Goal: Task Accomplishment & Management: Manage account settings

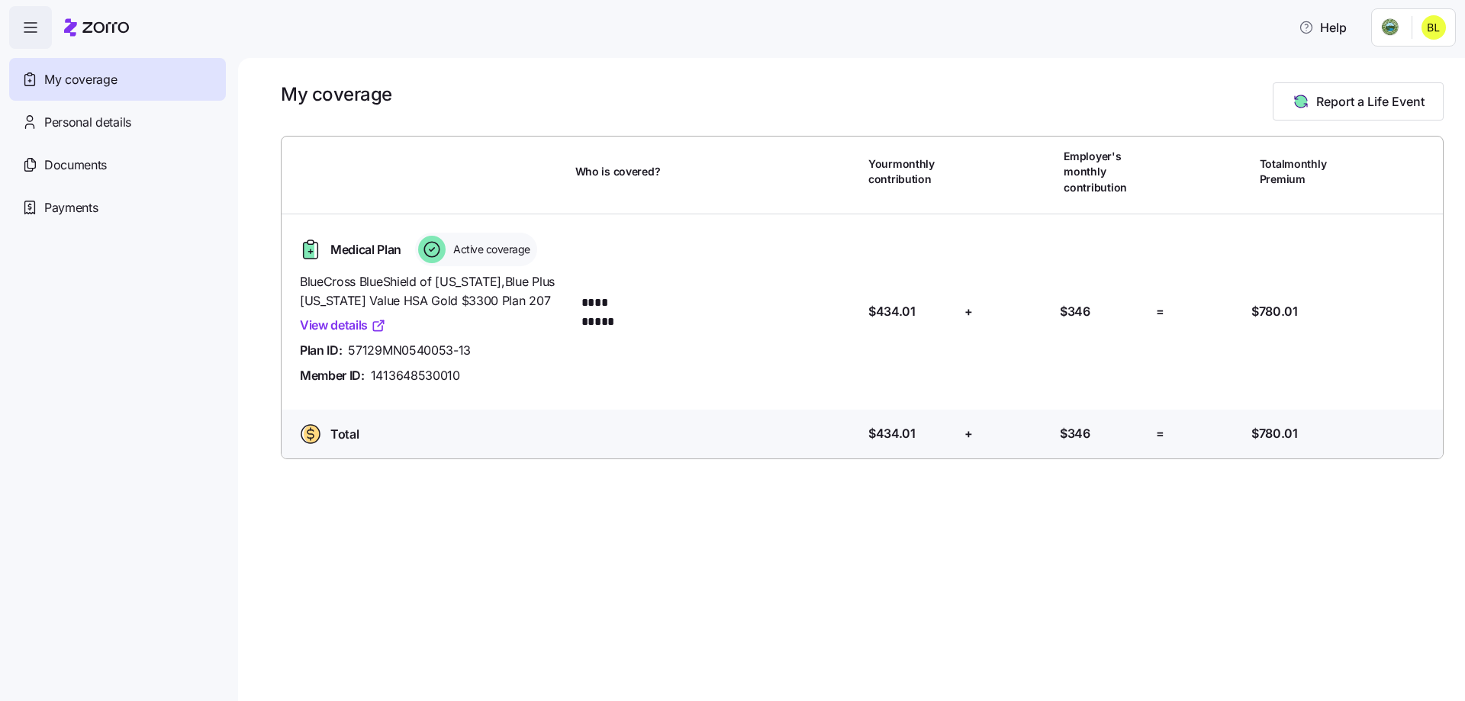
click at [1397, 23] on html "**********" at bounding box center [732, 346] width 1465 height 692
click at [1415, 63] on div "Admin view" at bounding box center [1382, 68] width 79 height 17
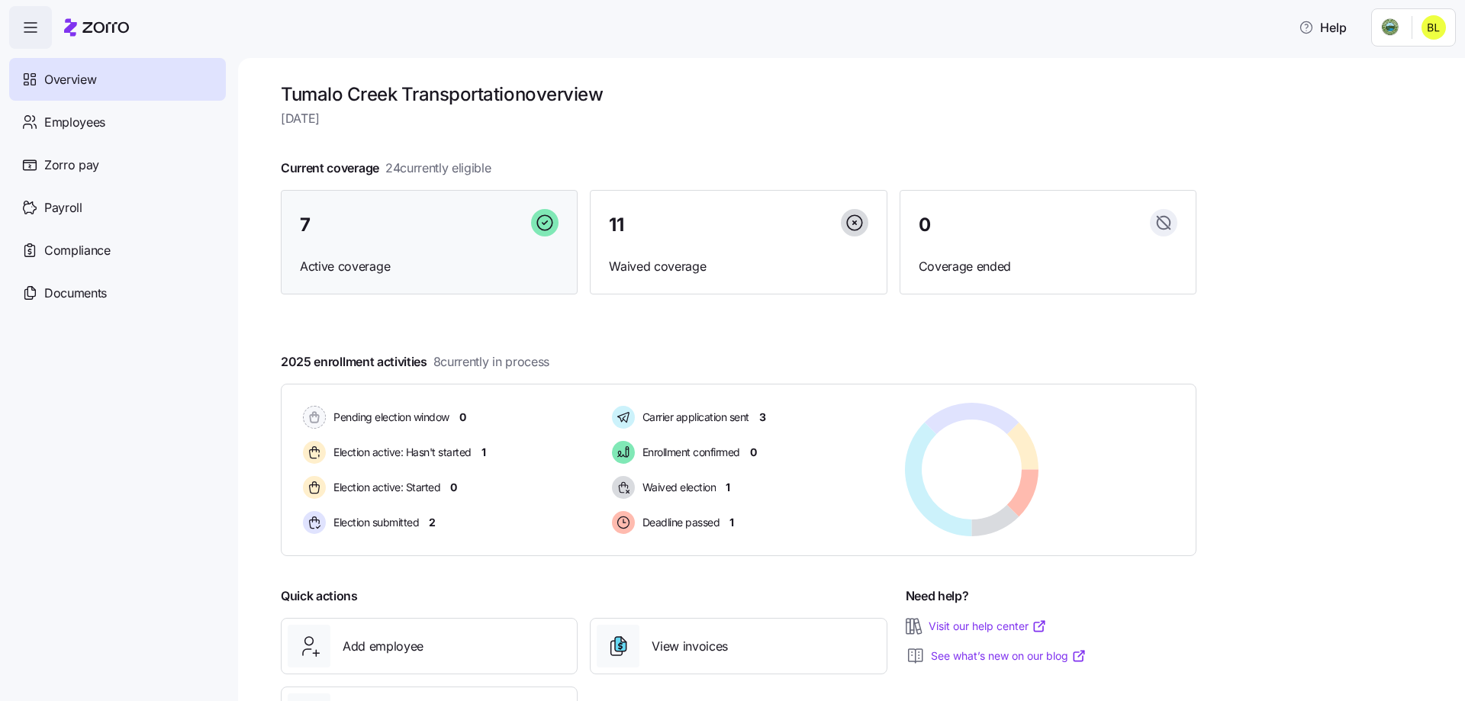
scroll to position [76, 0]
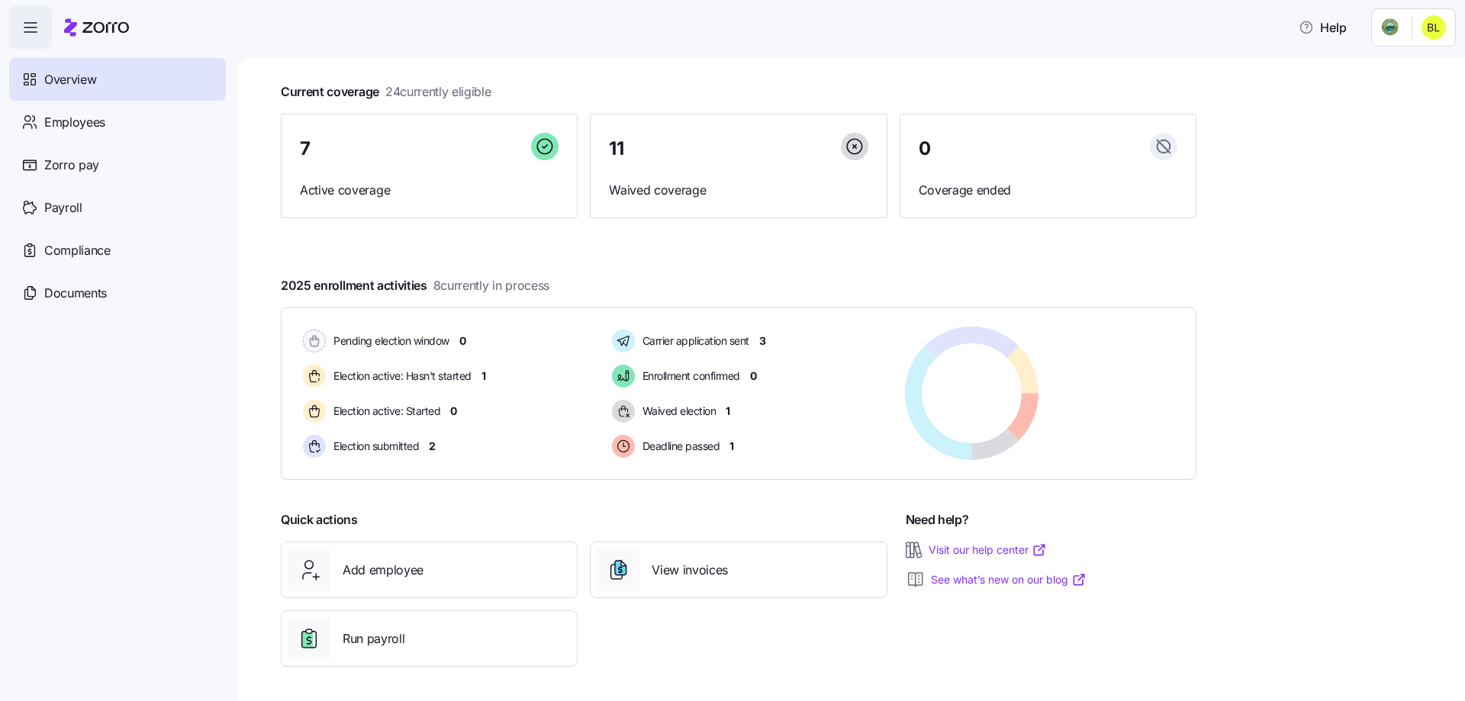
drag, startPoint x: 385, startPoint y: 200, endPoint x: 583, endPoint y: 313, distance: 227.7
click at [385, 200] on div "7 Active coverage" at bounding box center [429, 166] width 297 height 105
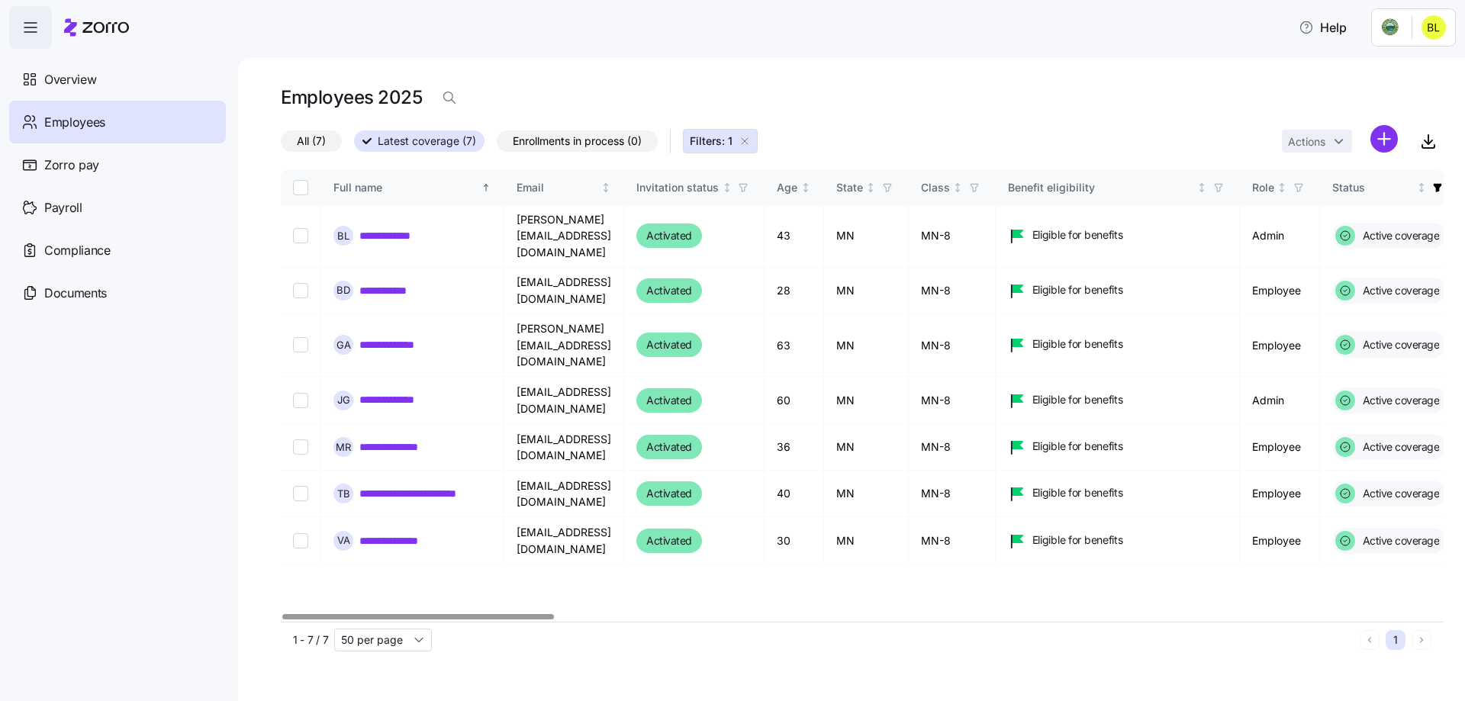
click at [596, 138] on span "Enrollments in process (0)" at bounding box center [577, 141] width 129 height 20
click at [497, 145] on input "Enrollments in process (0)" at bounding box center [497, 145] width 0 height 0
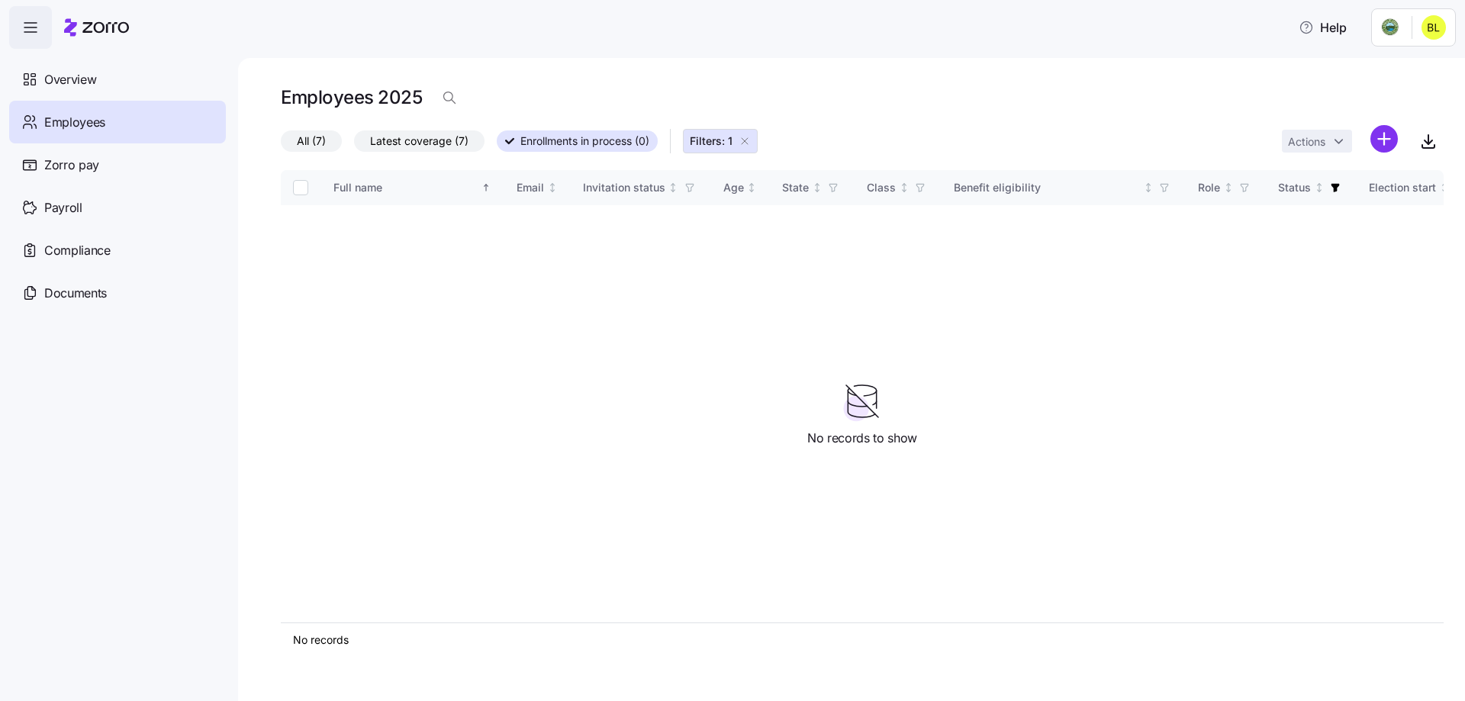
click at [402, 143] on span "Latest coverage (7)" at bounding box center [419, 141] width 98 height 20
click at [354, 145] on input "Latest coverage (7)" at bounding box center [354, 145] width 0 height 0
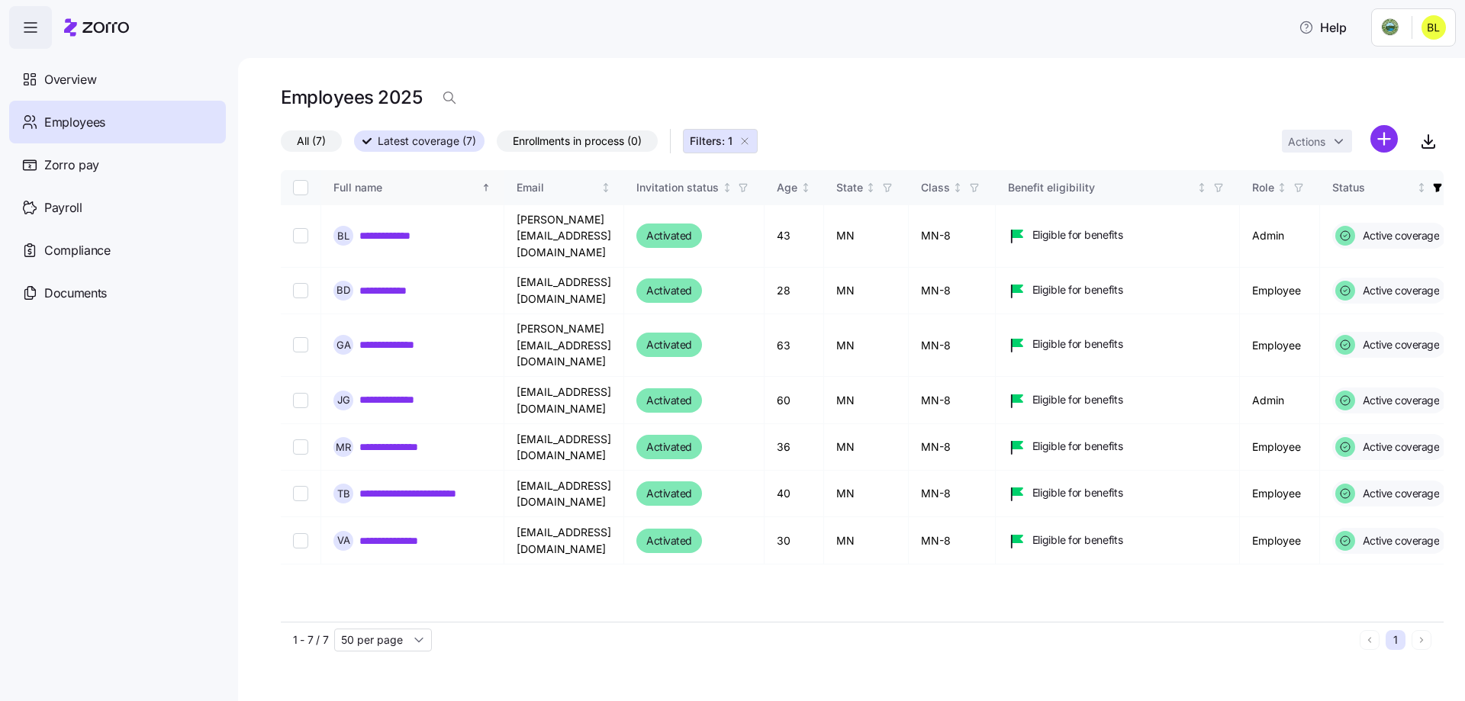
click at [322, 134] on span "All (7)" at bounding box center [311, 141] width 29 height 20
click at [281, 145] on input "All (7)" at bounding box center [281, 145] width 0 height 0
click at [85, 123] on span "Employees" at bounding box center [74, 122] width 61 height 19
click at [85, 101] on div "Employees" at bounding box center [117, 122] width 217 height 43
click at [80, 73] on span "Overview" at bounding box center [70, 79] width 52 height 19
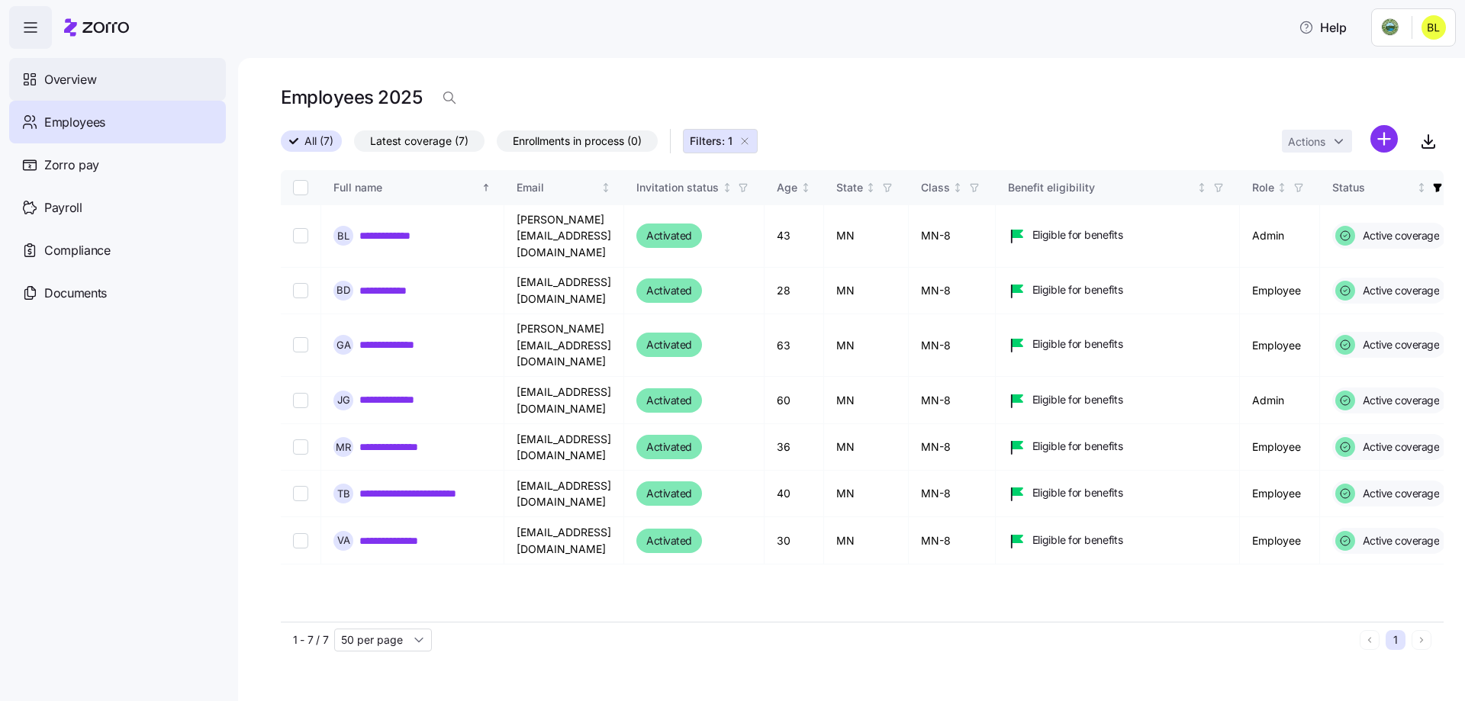
click at [72, 79] on span "Overview" at bounding box center [70, 79] width 52 height 19
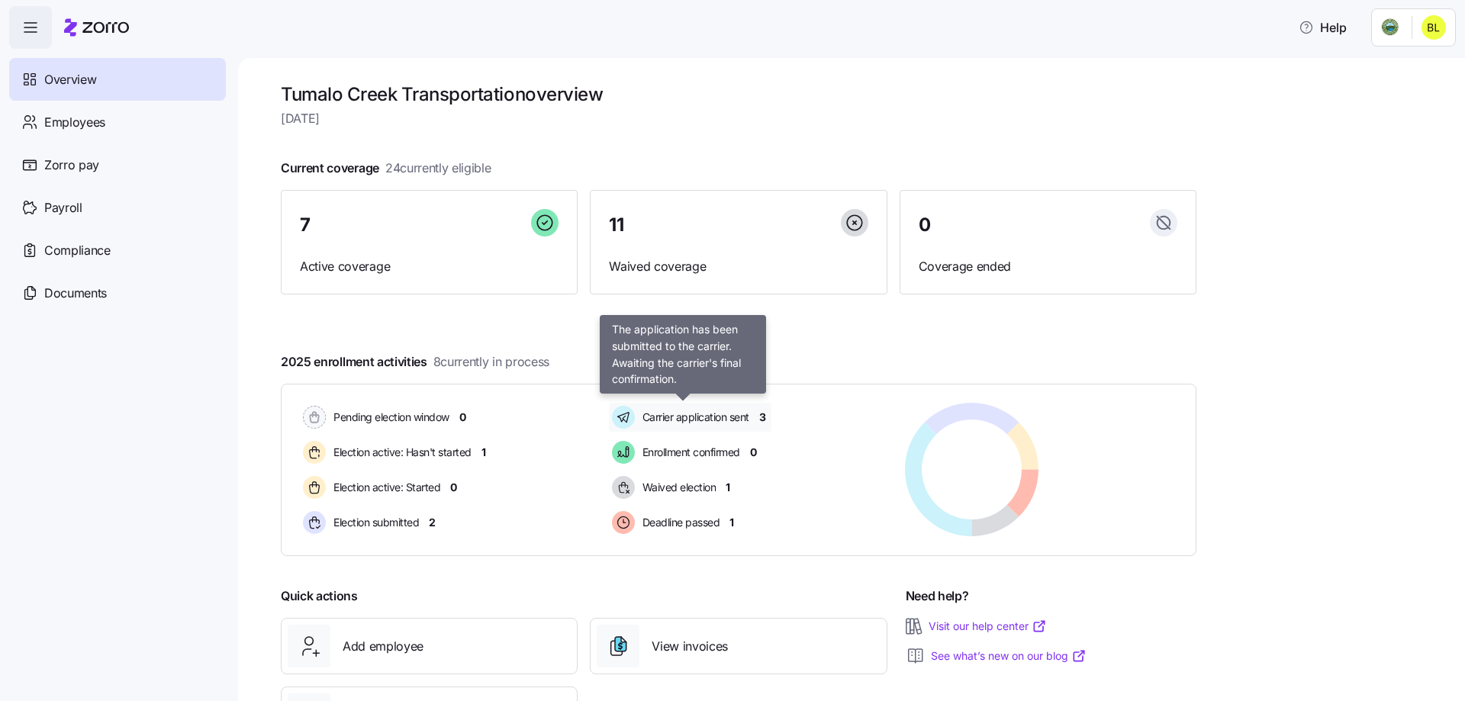
click at [700, 410] on span "Carrier application sent" at bounding box center [693, 417] width 111 height 15
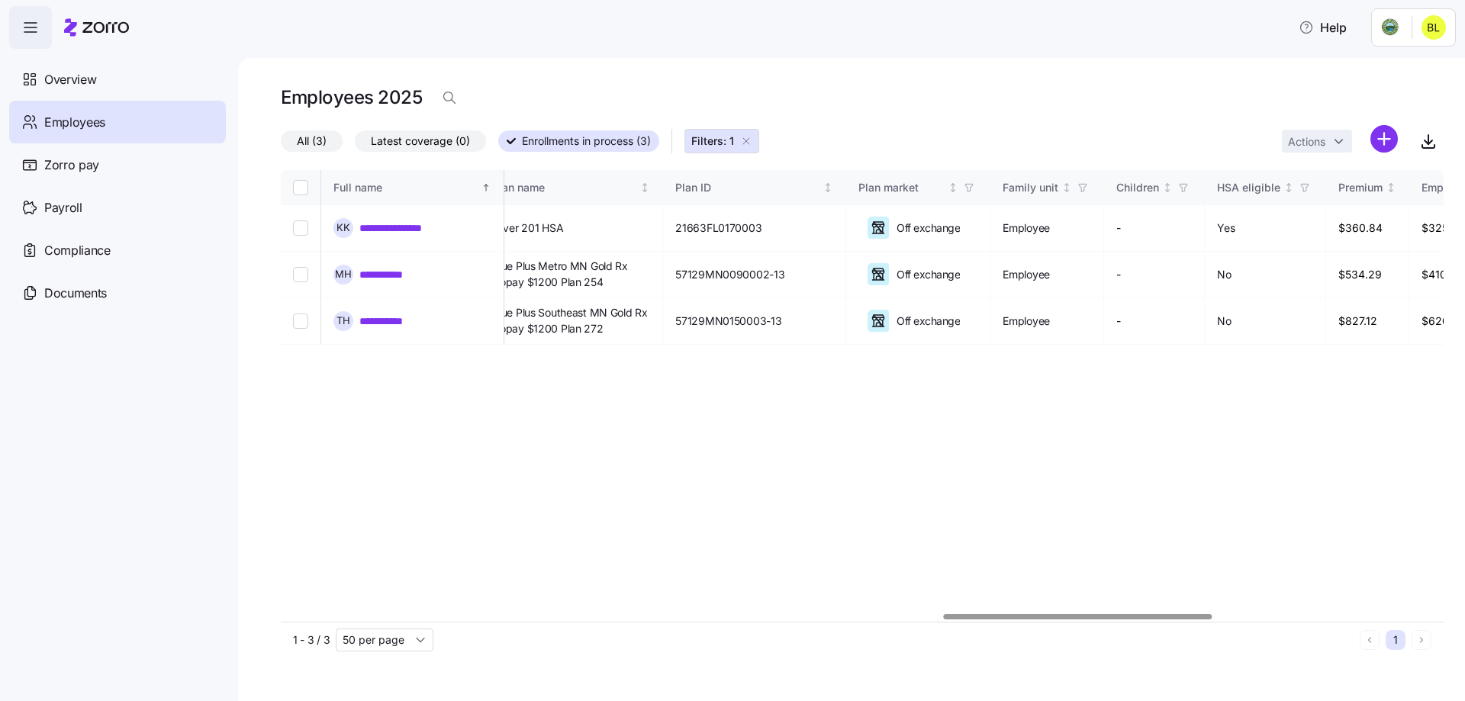
scroll to position [0, 2873]
click at [1179, 614] on div at bounding box center [1080, 616] width 269 height 5
click at [643, 334] on span "Blue Plus Southeast MN Gold Rx Copay $1200 Plan 272" at bounding box center [568, 320] width 158 height 31
drag, startPoint x: 655, startPoint y: 333, endPoint x: 533, endPoint y: 308, distance: 124.7
click at [533, 308] on td "Blue Plus Southeast MN Gold Rx Copay $1200 Plan 272" at bounding box center [568, 321] width 183 height 47
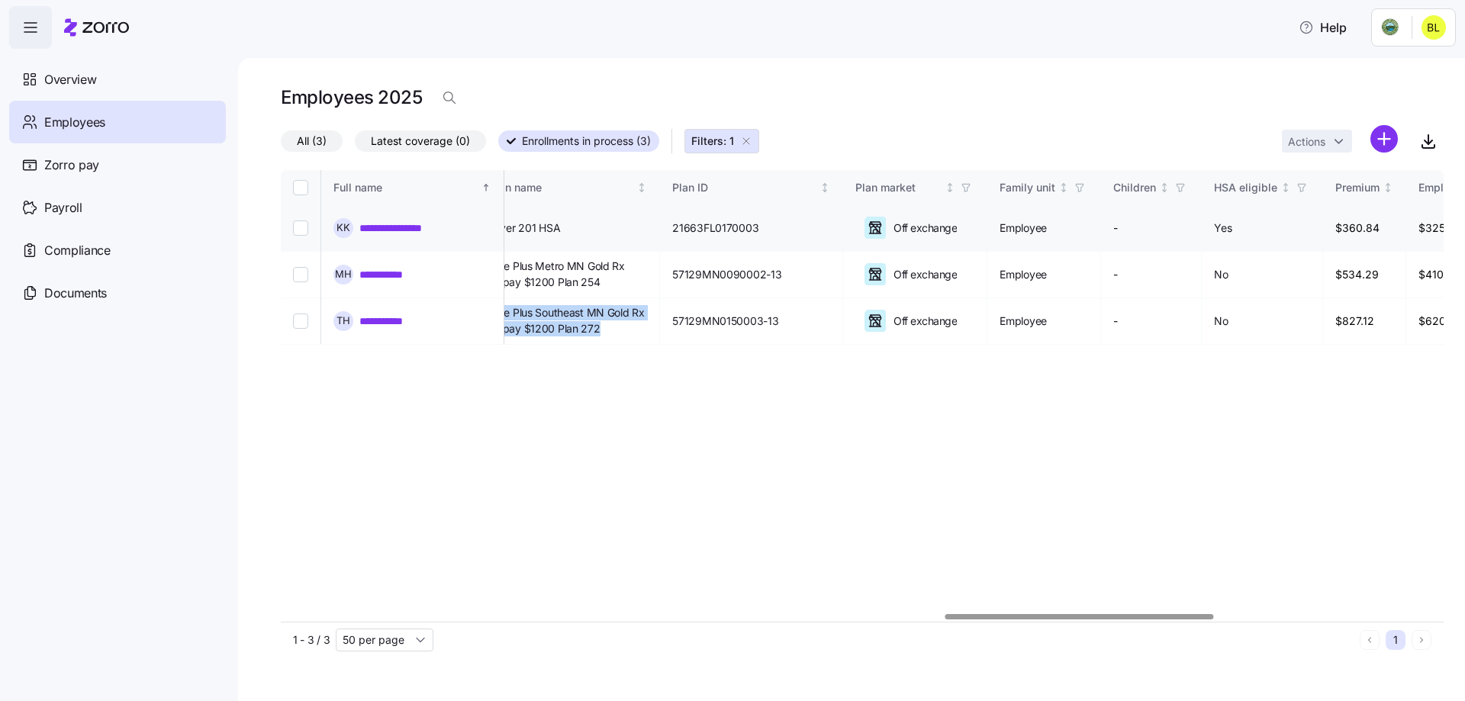
copy span "Blue Plus Southeast MN Gold Rx Copay $1200 Plan 272"
click at [1337, 30] on span "Help" at bounding box center [1323, 27] width 48 height 18
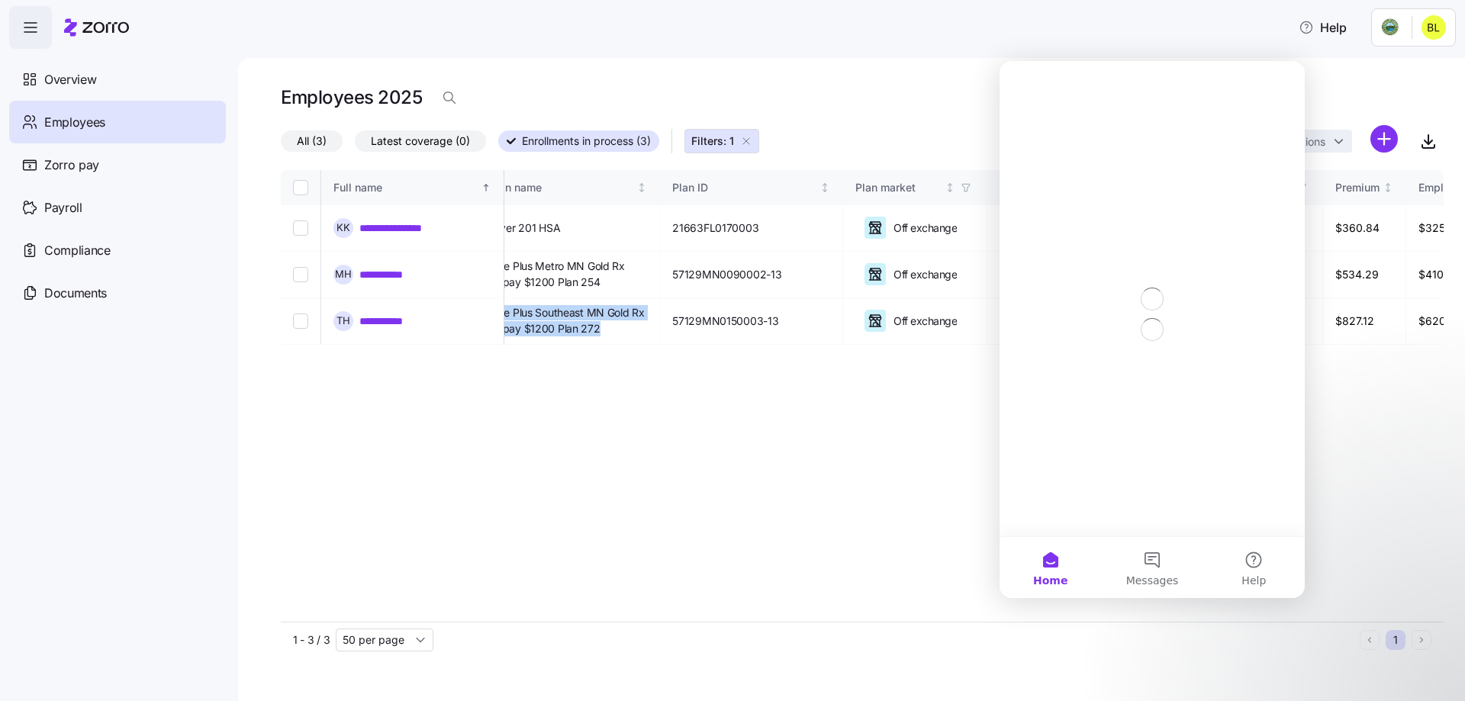
scroll to position [0, 0]
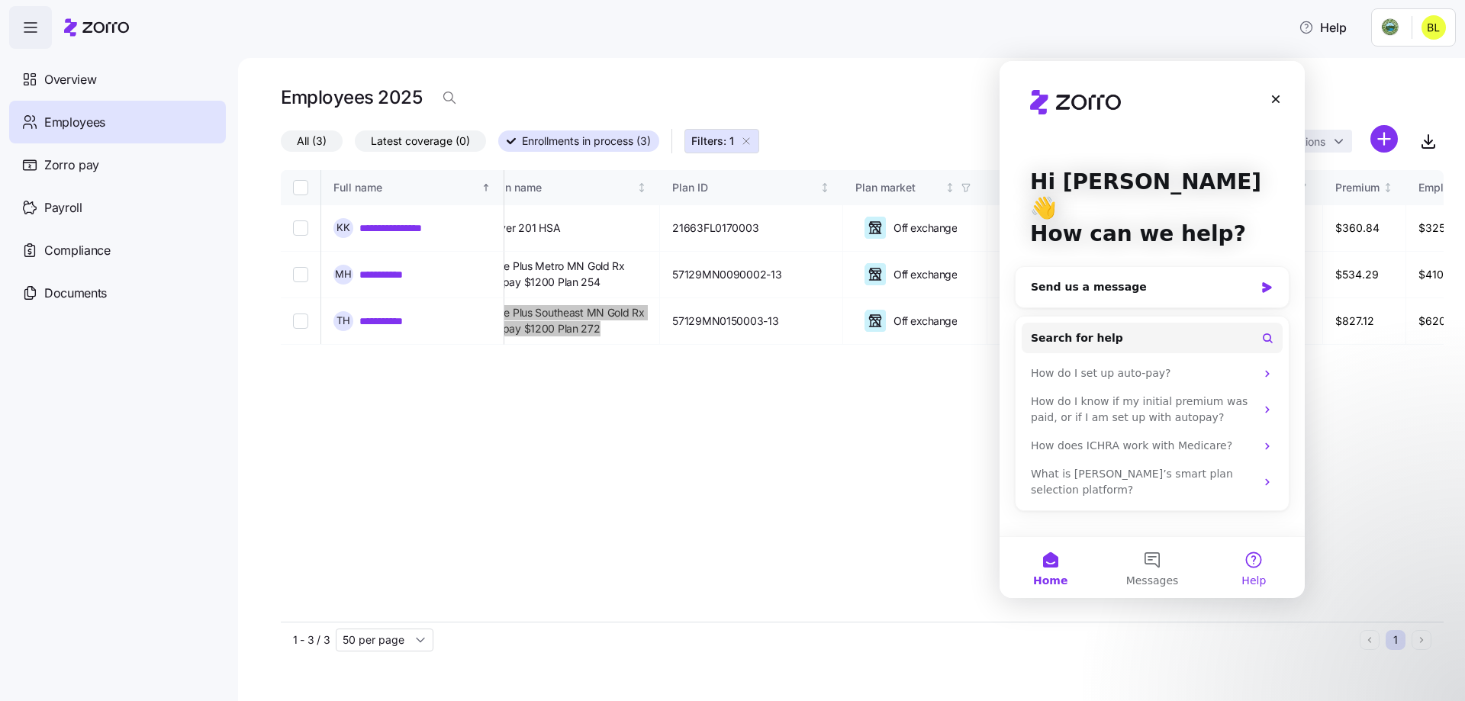
click at [1259, 568] on button "Help" at bounding box center [1255, 567] width 102 height 61
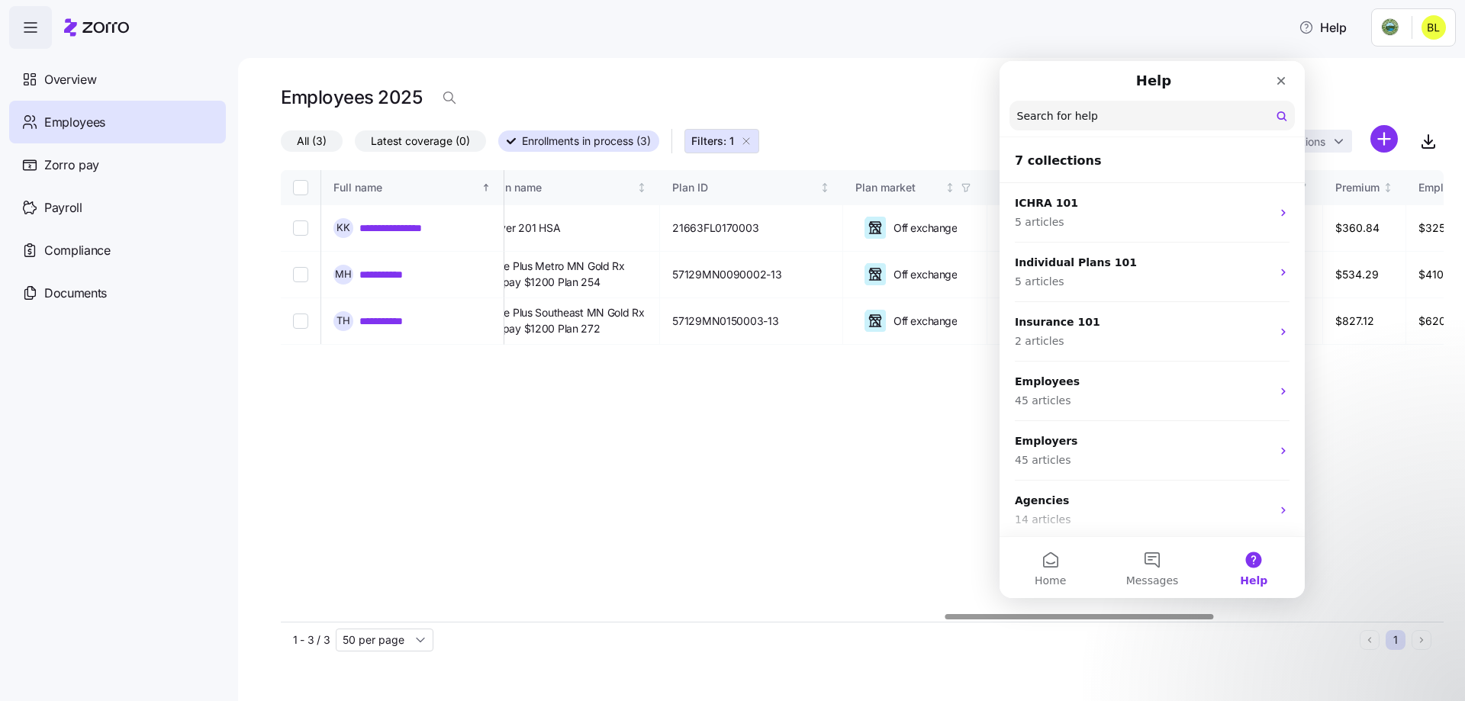
drag, startPoint x: 771, startPoint y: 506, endPoint x: 795, endPoint y: 498, distance: 25.6
click at [775, 502] on div "**********" at bounding box center [862, 396] width 1163 height 452
click at [385, 481] on div "**********" at bounding box center [862, 396] width 1163 height 452
